Goal: Task Accomplishment & Management: Manage account settings

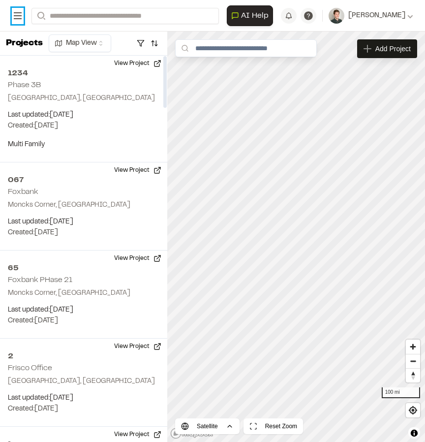
click at [15, 18] on rect at bounding box center [18, 18] width 8 height 1
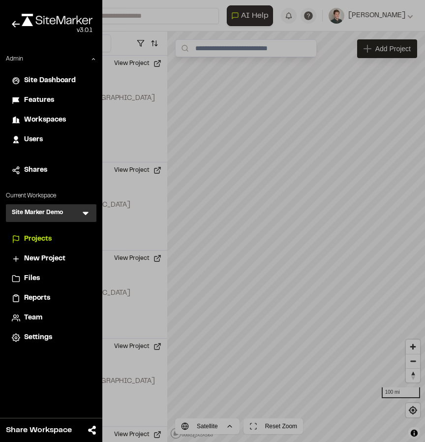
click at [86, 216] on icon at bounding box center [86, 213] width 10 height 10
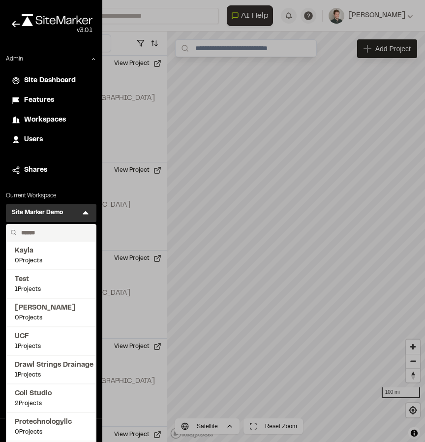
click at [59, 231] on input "text" at bounding box center [54, 233] width 75 height 17
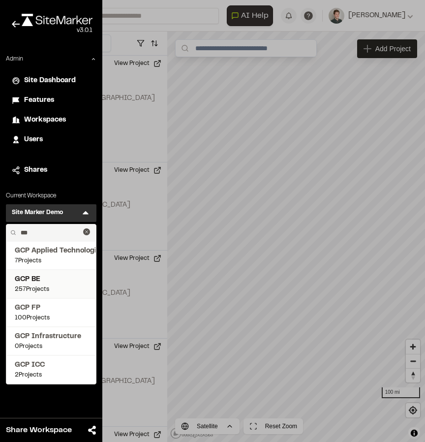
type input "***"
click at [43, 281] on span "GCP BE" at bounding box center [51, 279] width 73 height 11
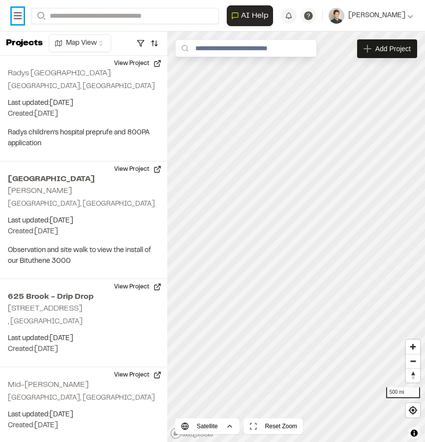
click at [14, 14] on icon at bounding box center [18, 16] width 12 height 12
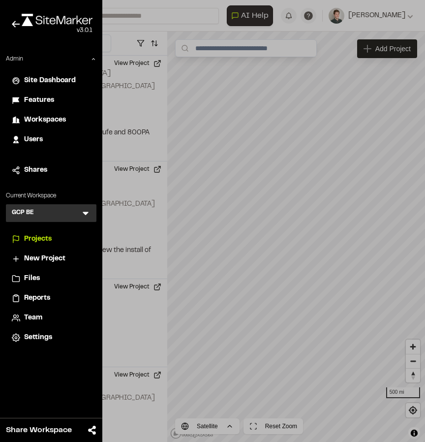
click at [37, 319] on span "Team" at bounding box center [33, 318] width 18 height 11
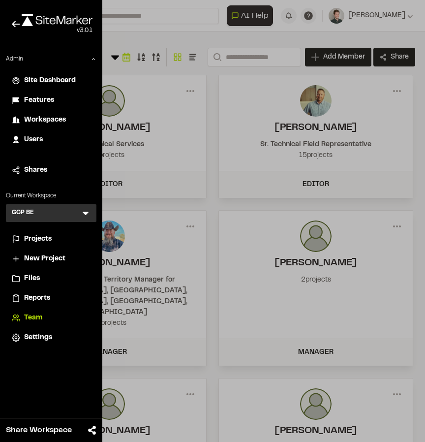
click at [124, 60] on div at bounding box center [212, 221] width 425 height 442
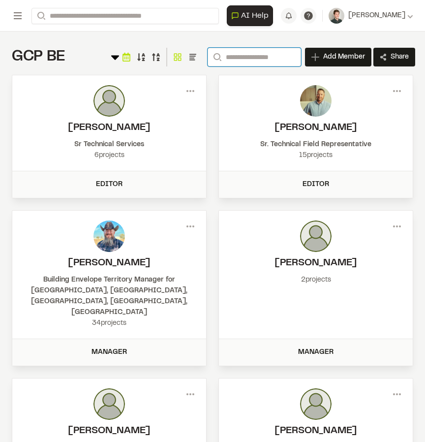
click at [264, 57] on input "Search" at bounding box center [255, 57] width 94 height 19
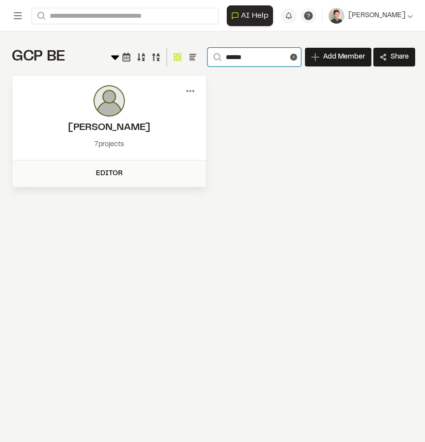
type input "******"
click at [189, 92] on icon at bounding box center [191, 91] width 16 height 16
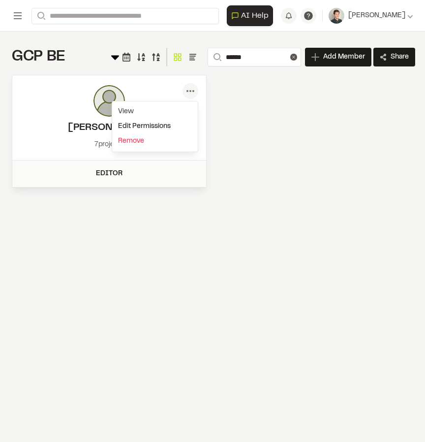
click at [141, 126] on div "Edit Permissions" at bounding box center [155, 126] width 86 height 15
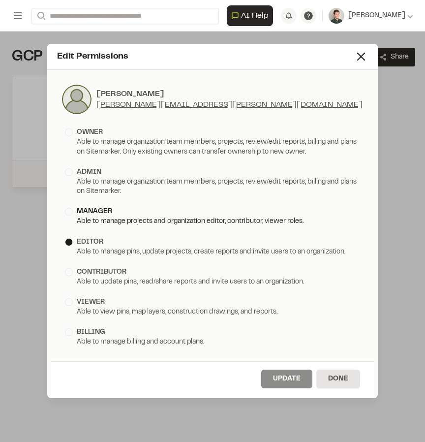
click at [75, 214] on div "manager" at bounding box center [212, 211] width 295 height 11
click at [289, 379] on button "Update" at bounding box center [286, 379] width 51 height 19
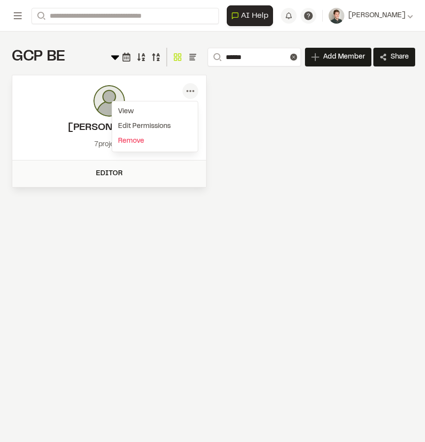
click at [252, 197] on div "GCP BE Team Menu Search ****** Add Member Invite New Team Member * Required Nam…" at bounding box center [212, 118] width 425 height 172
click at [16, 17] on icon at bounding box center [18, 16] width 12 height 12
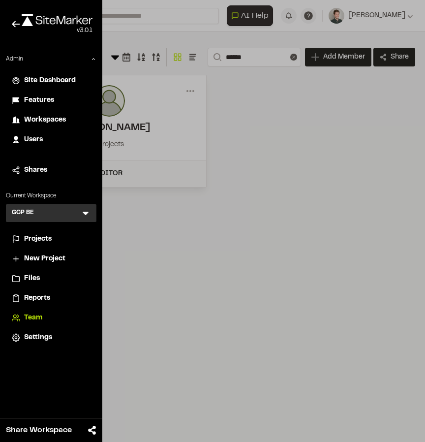
click at [243, 120] on div at bounding box center [212, 221] width 425 height 442
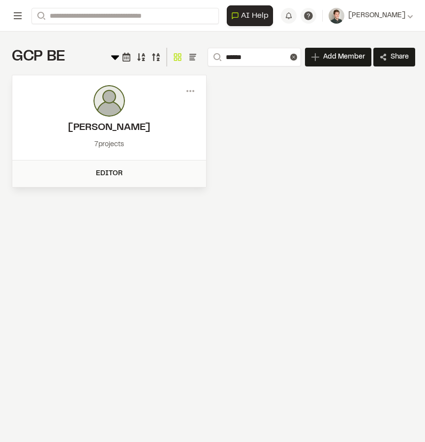
click at [20, 20] on icon at bounding box center [18, 16] width 12 height 12
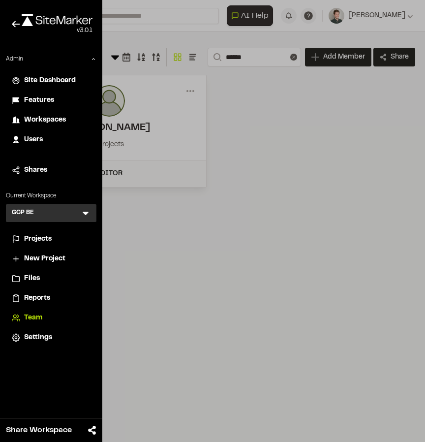
click at [48, 238] on span "Projects" at bounding box center [38, 239] width 28 height 11
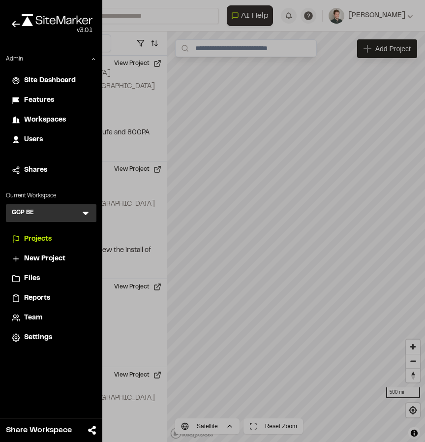
click at [172, 31] on div at bounding box center [212, 221] width 425 height 442
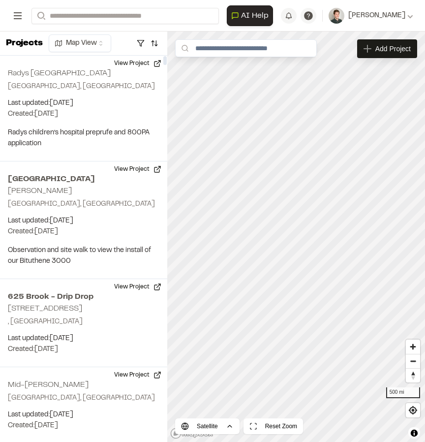
click at [19, 16] on rect at bounding box center [18, 15] width 8 height 1
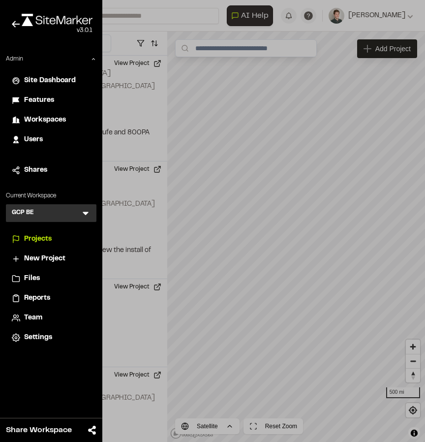
click at [237, 25] on div at bounding box center [212, 221] width 425 height 442
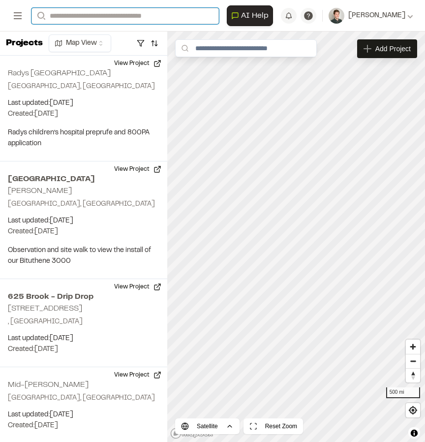
click at [143, 19] on input "Search" at bounding box center [126, 16] width 188 height 16
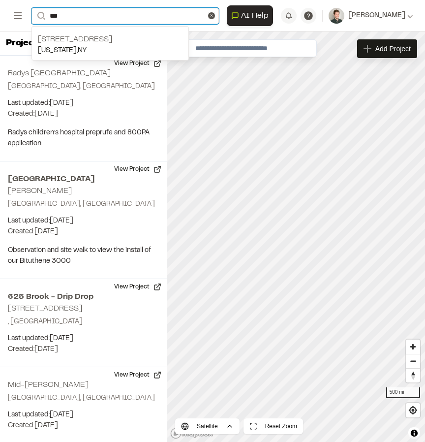
type input "***"
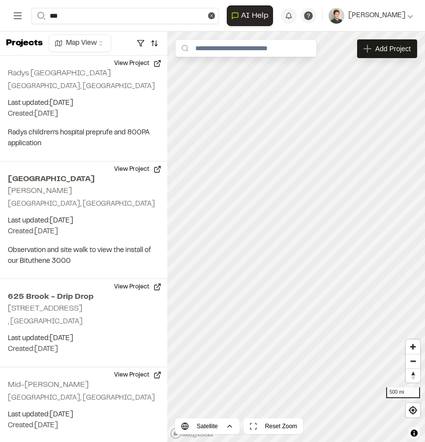
click at [96, 28] on div "[STREET_ADDRESS][US_STATE]" at bounding box center [111, 43] width 158 height 34
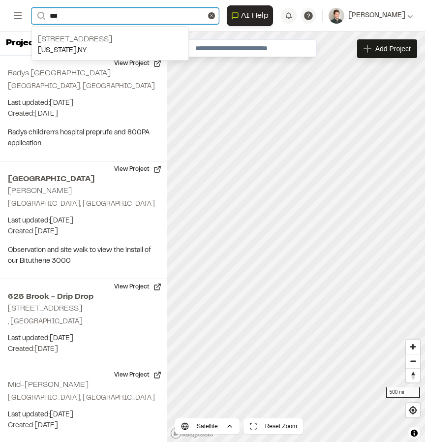
click at [88, 16] on input "***" at bounding box center [126, 16] width 188 height 16
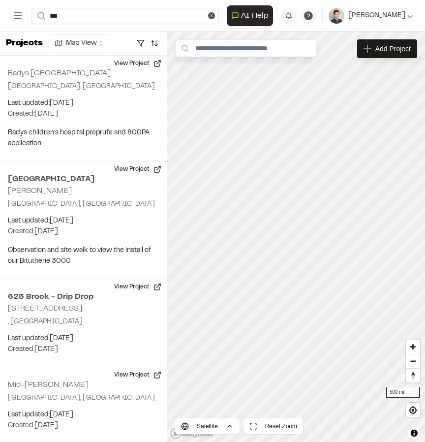
click at [76, 51] on p "[US_STATE] , [GEOGRAPHIC_DATA]" at bounding box center [110, 50] width 145 height 11
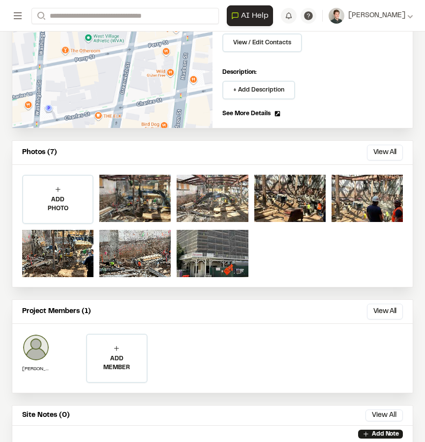
scroll to position [366, 0]
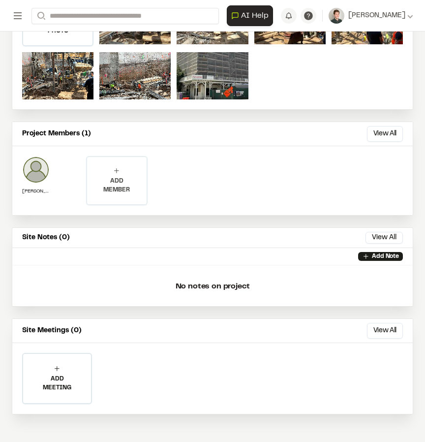
click at [115, 183] on p "ADD MEMBER" at bounding box center [117, 186] width 60 height 18
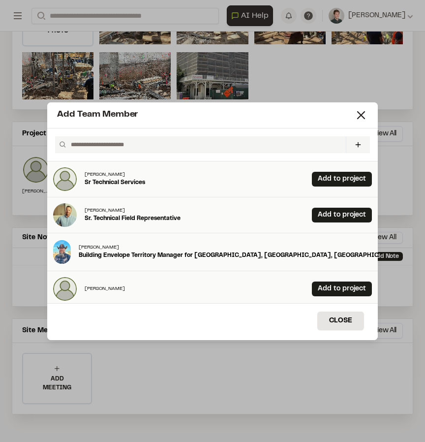
click at [145, 141] on input "text" at bounding box center [204, 144] width 275 height 17
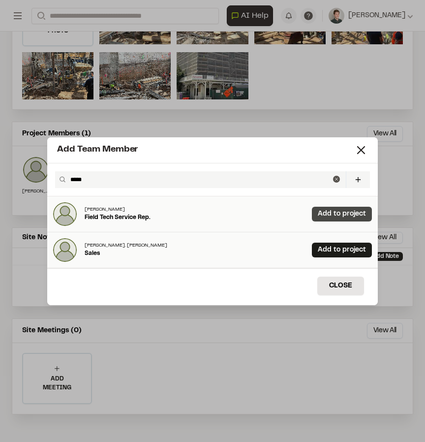
type input "*****"
click at [343, 219] on link "Add to project" at bounding box center [342, 214] width 60 height 15
click at [336, 181] on icon at bounding box center [336, 179] width 7 height 7
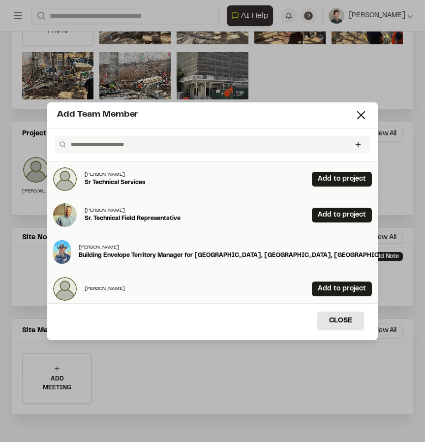
click at [170, 142] on input "text" at bounding box center [204, 144] width 275 height 17
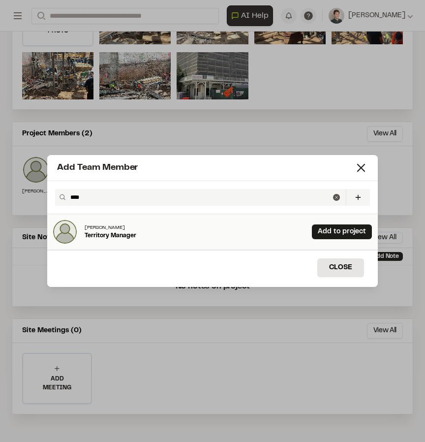
type input "****"
click at [67, 229] on img at bounding box center [65, 232] width 24 height 24
click at [355, 168] on icon at bounding box center [362, 168] width 14 height 14
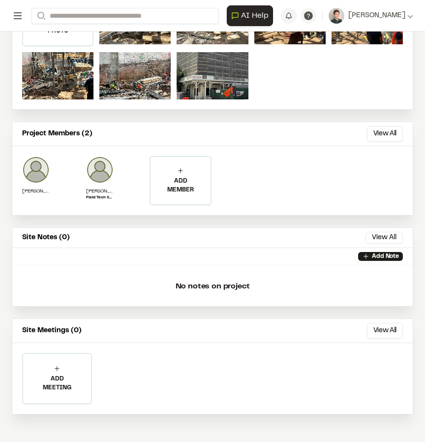
click at [21, 16] on icon at bounding box center [18, 16] width 12 height 12
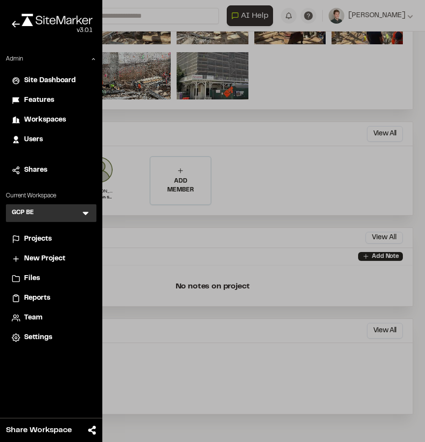
click at [31, 317] on span "Team" at bounding box center [33, 318] width 18 height 11
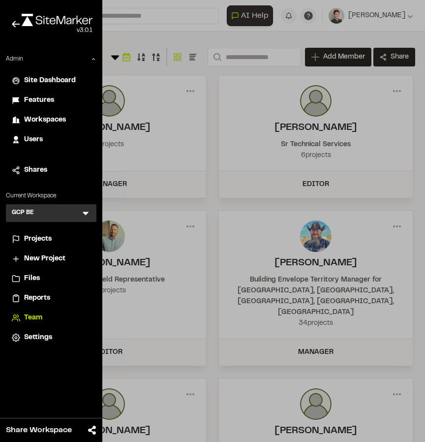
click at [193, 72] on div at bounding box center [212, 221] width 425 height 442
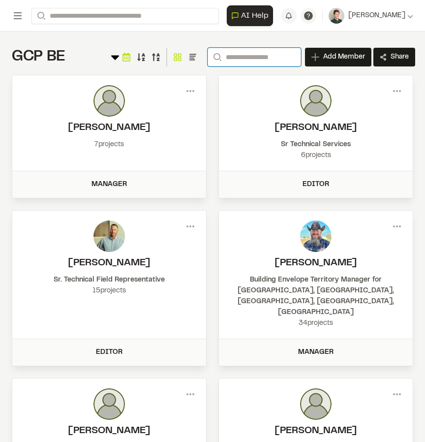
click at [242, 60] on input "Search" at bounding box center [255, 57] width 94 height 19
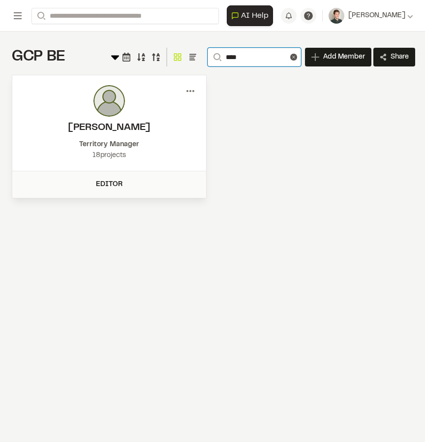
type input "****"
click at [195, 90] on icon at bounding box center [191, 91] width 16 height 16
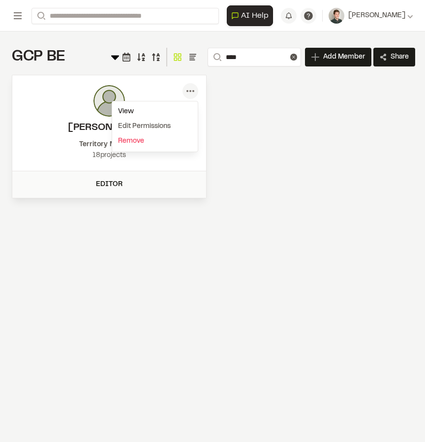
click at [146, 108] on div "View" at bounding box center [155, 111] width 86 height 15
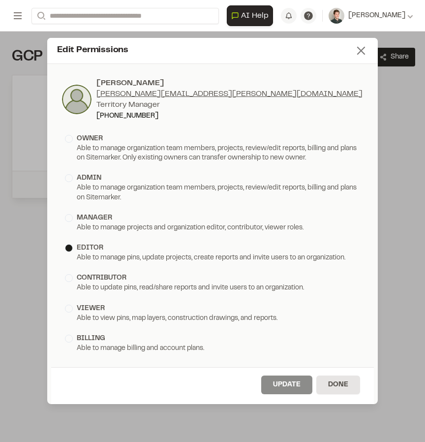
click at [365, 53] on icon at bounding box center [362, 51] width 14 height 14
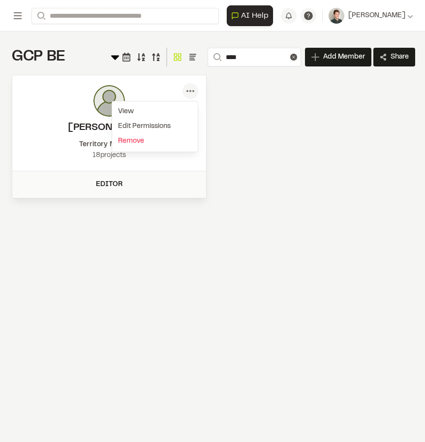
click at [274, 119] on div "Menu View Edit Permissions Brad [EMAIL_ADDRESS][PERSON_NAME][DOMAIN_NAME] Terri…" at bounding box center [213, 137] width 402 height 124
click at [6, 15] on div "**********" at bounding box center [212, 16] width 425 height 32
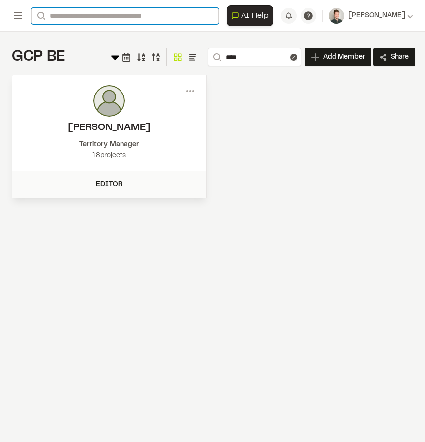
click at [71, 12] on input "Search" at bounding box center [126, 16] width 188 height 16
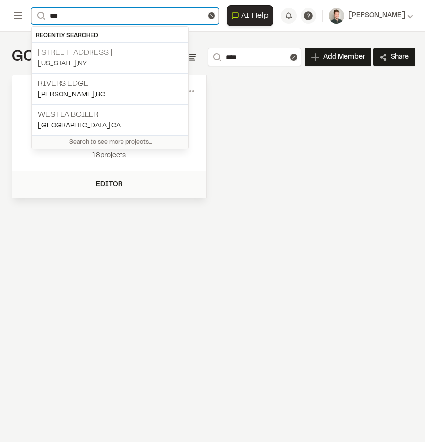
type input "***"
click at [76, 59] on p "[STREET_ADDRESS]" at bounding box center [110, 53] width 145 height 12
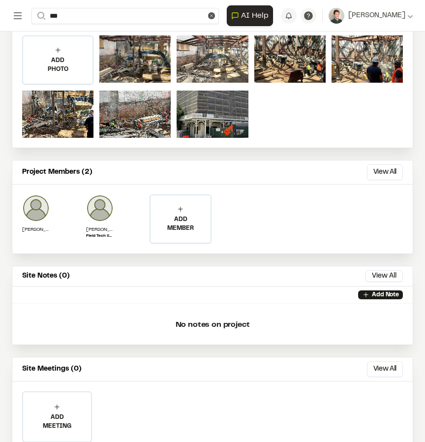
scroll to position [338, 0]
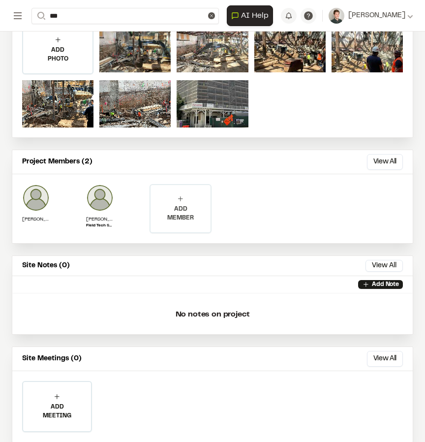
click at [182, 209] on p "ADD MEMBER" at bounding box center [181, 214] width 60 height 18
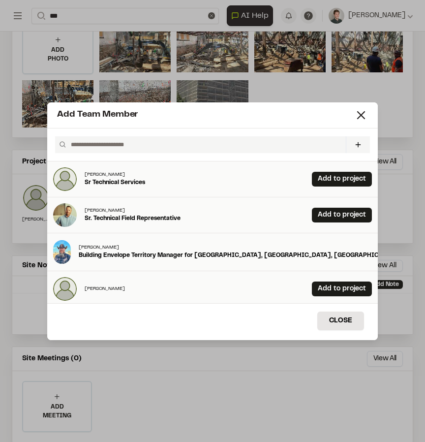
click at [173, 145] on input "text" at bounding box center [204, 144] width 275 height 17
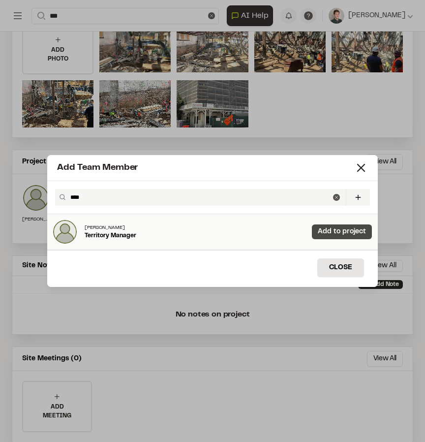
type input "****"
click at [357, 230] on link "Add to project" at bounding box center [342, 232] width 60 height 15
click at [349, 269] on button "Close" at bounding box center [341, 268] width 47 height 19
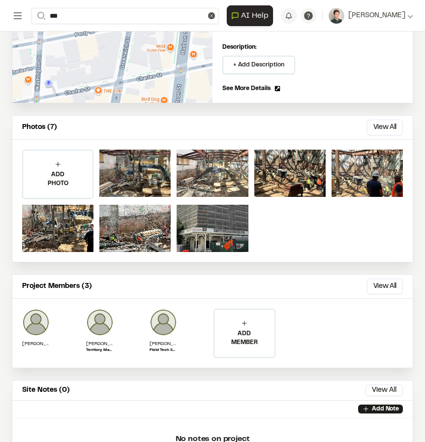
scroll to position [0, 0]
